Goal: Task Accomplishment & Management: Manage account settings

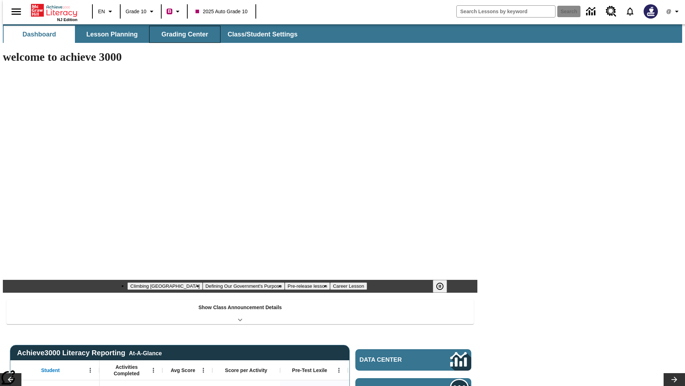
click at [182, 34] on button "Grading Center" at bounding box center [184, 34] width 71 height 17
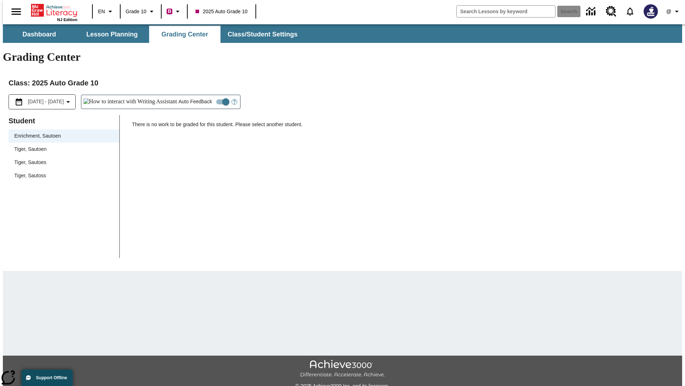
click at [61, 145] on span "Tiger, Sautoen" at bounding box center [63, 148] width 99 height 7
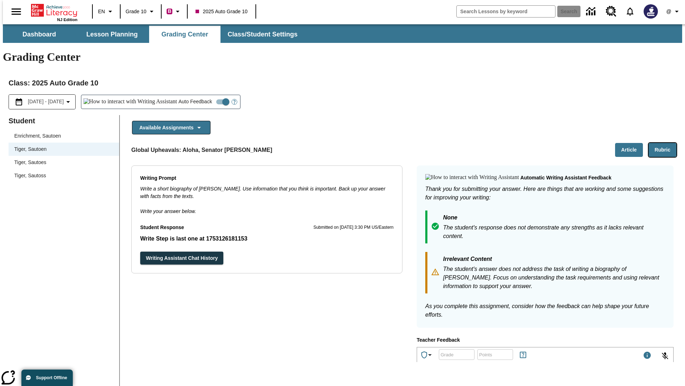
click at [666, 143] on button "Rubric" at bounding box center [663, 150] width 28 height 14
click at [632, 143] on button "Article" at bounding box center [629, 150] width 28 height 14
click at [106, 11] on icon "Language: EN, Select a language" at bounding box center [110, 11] width 9 height 9
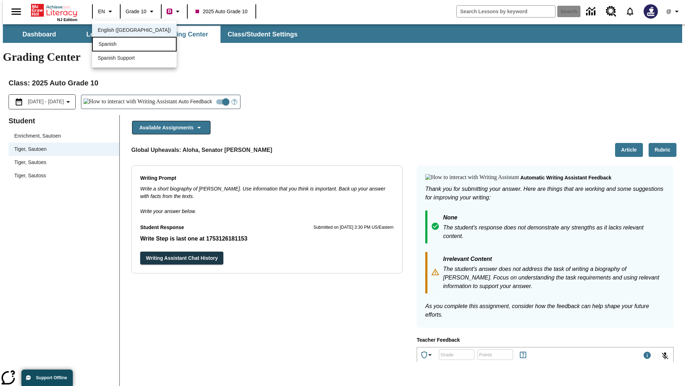
click at [119, 45] on div "Spanish" at bounding box center [134, 44] width 85 height 15
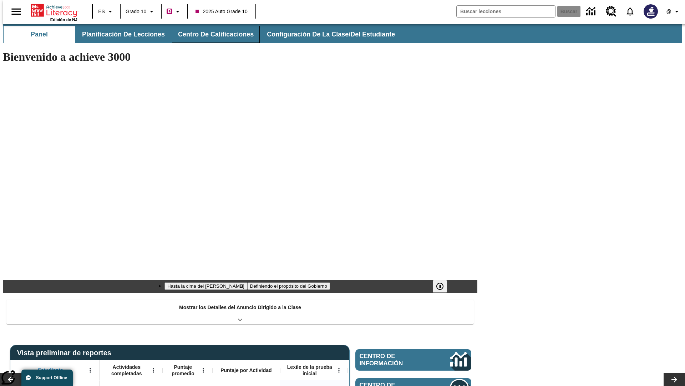
click at [210, 34] on button "Centro de calificaciones" at bounding box center [216, 34] width 88 height 17
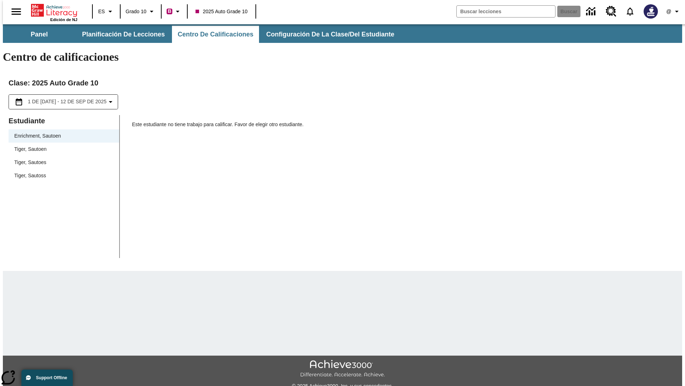
click at [61, 145] on span "Tiger, Sautoen" at bounding box center [63, 148] width 99 height 7
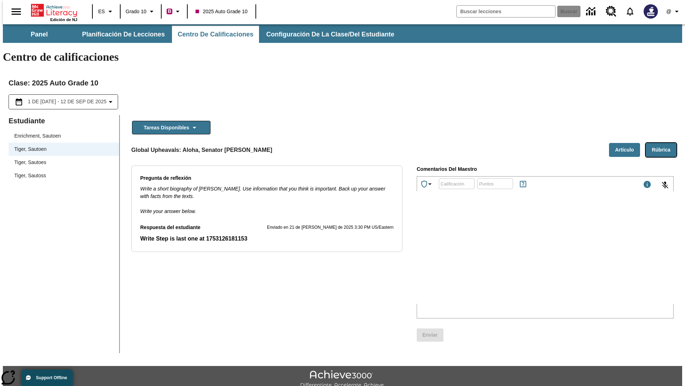
click at [664, 143] on button "Rúbrica" at bounding box center [661, 150] width 31 height 14
click at [628, 143] on button "Artículo" at bounding box center [624, 150] width 31 height 14
